Goal: Find specific page/section: Find specific page/section

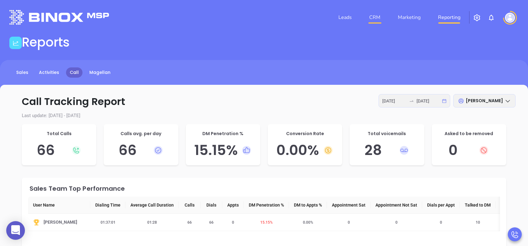
click at [371, 16] on link "CRM" at bounding box center [375, 17] width 16 height 12
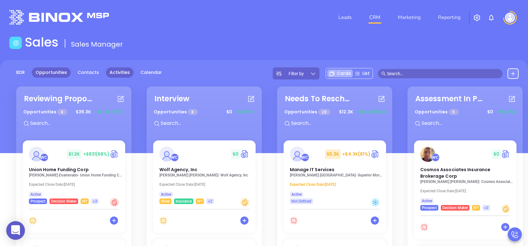
click at [119, 75] on link "Activities" at bounding box center [120, 73] width 28 height 10
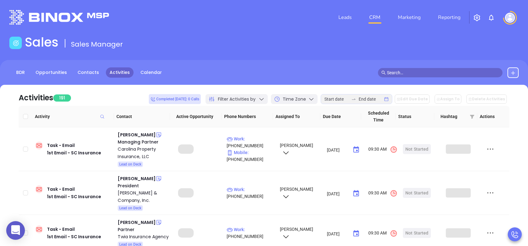
click at [264, 97] on div "Filter Activities by" at bounding box center [236, 99] width 62 height 10
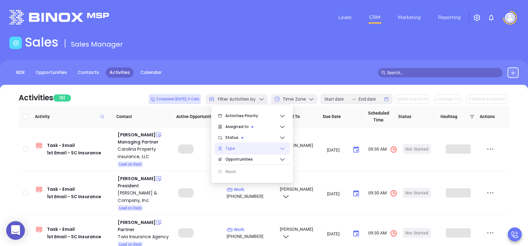
click at [241, 151] on span "Type" at bounding box center [252, 149] width 54 height 12
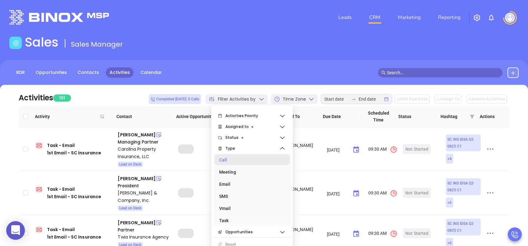
click at [239, 163] on div "Call" at bounding box center [250, 160] width 62 height 12
click at [251, 67] on div "BDR Opportunities Contacts Activities Calendar" at bounding box center [264, 75] width 528 height 31
